Goal: Register for event/course

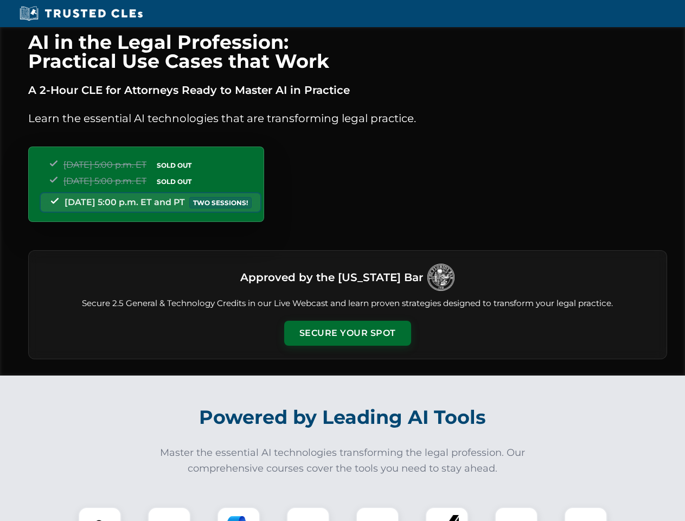
click at [347, 333] on button "Secure Your Spot" at bounding box center [347, 332] width 127 height 25
click at [100, 514] on img at bounding box center [99, 527] width 31 height 31
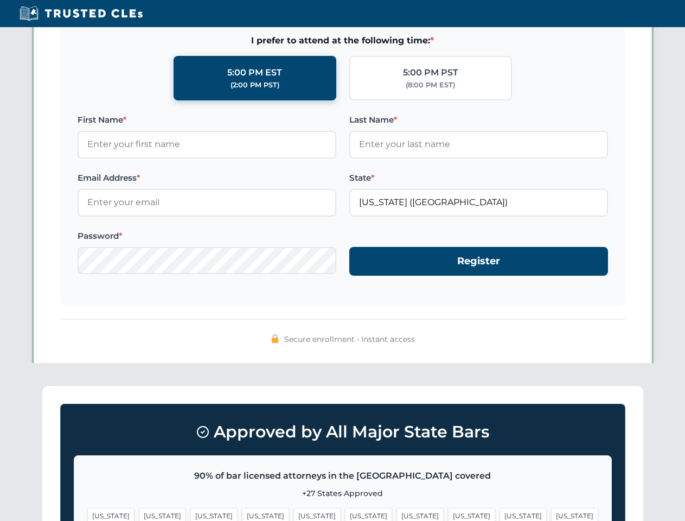
click at [396, 514] on span "[US_STATE]" at bounding box center [419, 516] width 47 height 16
click at [499, 514] on span "[US_STATE]" at bounding box center [522, 516] width 47 height 16
